Goal: Information Seeking & Learning: Learn about a topic

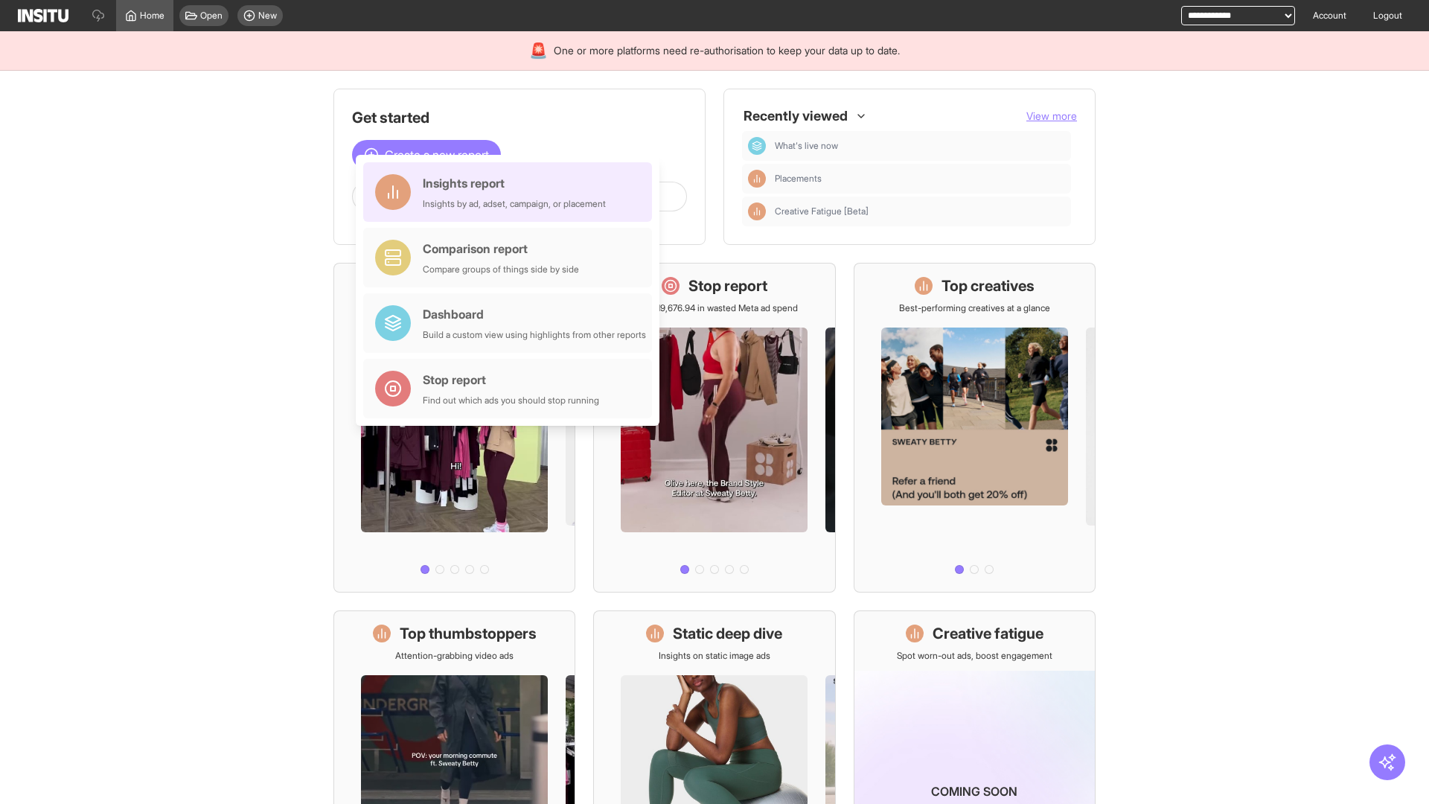
click at [511, 192] on div "Insights report Insights by ad, adset, campaign, or placement" at bounding box center [514, 192] width 183 height 36
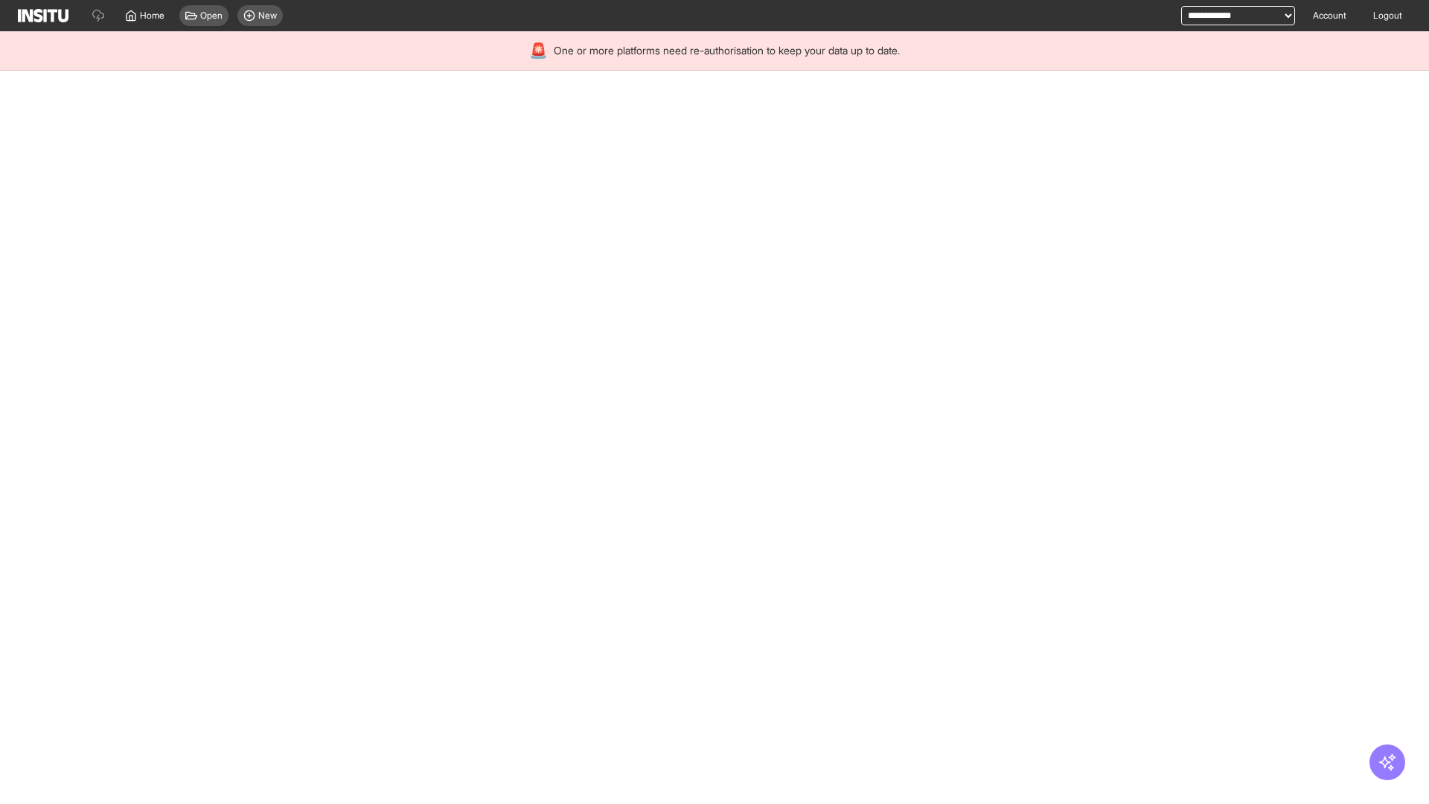
select select "**"
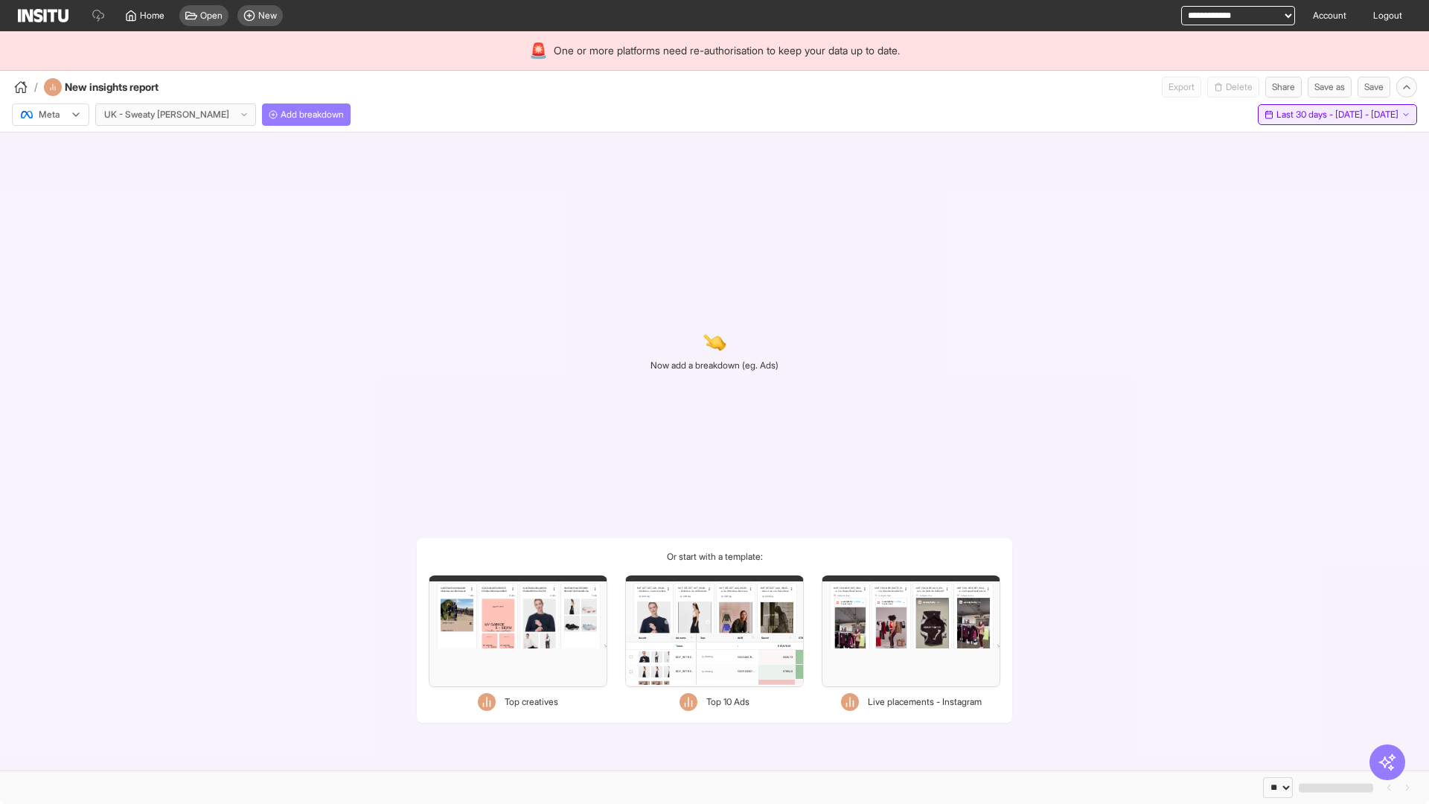
click at [1304, 115] on span "Last 30 days - [DATE] - [DATE]" at bounding box center [1337, 115] width 122 height 12
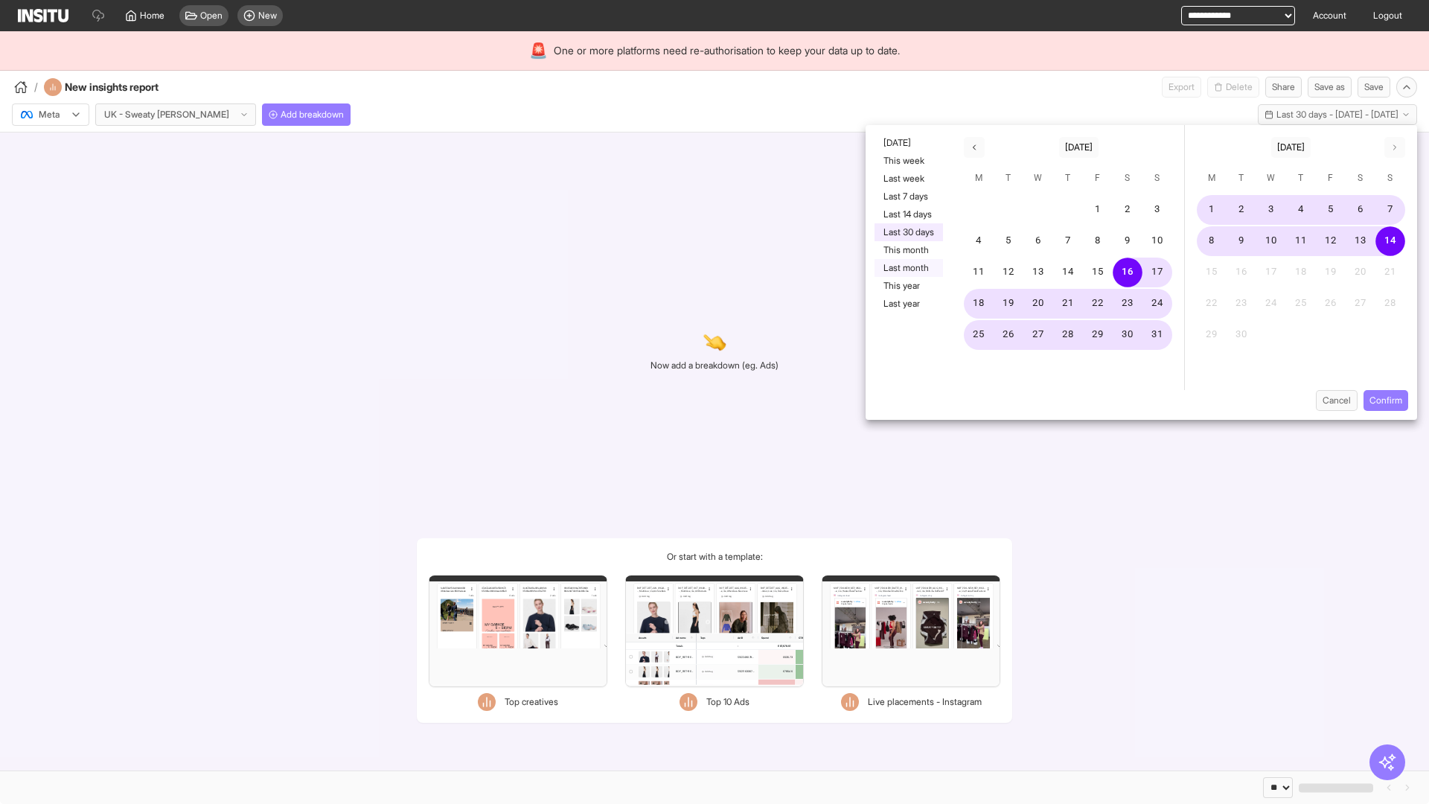
click at [907, 268] on button "Last month" at bounding box center [909, 268] width 68 height 18
